Goal: Navigation & Orientation: Understand site structure

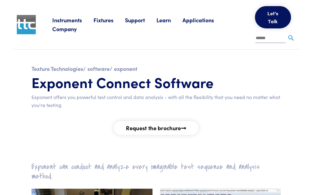
click at [196, 24] on link "Applications" at bounding box center [203, 20] width 43 height 8
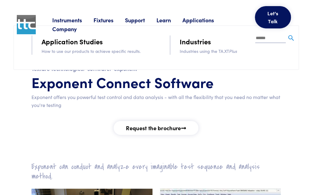
click at [192, 44] on div "Instruments Texture Analyzers Measure any physical product characteristic. TA.X…" at bounding box center [173, 24] width 243 height 49
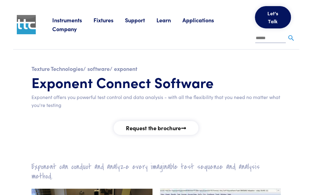
click at [186, 25] on li "Applications Application Studies How to use our products to achieve specific re…" at bounding box center [203, 20] width 43 height 9
click at [195, 24] on link "Applications" at bounding box center [203, 20] width 43 height 8
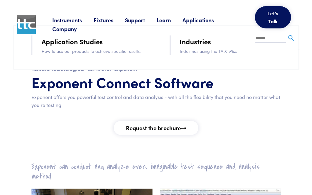
click at [203, 46] on div "Instruments Texture Analyzers Measure any physical product characteristic. TA.X…" at bounding box center [173, 24] width 243 height 49
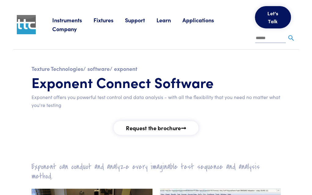
click at [203, 46] on div "Instruments Texture Analyzers Measure any physical product characteristic. TA.X…" at bounding box center [173, 24] width 243 height 49
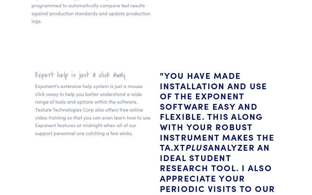
scroll to position [683, 0]
